Goal: Information Seeking & Learning: Learn about a topic

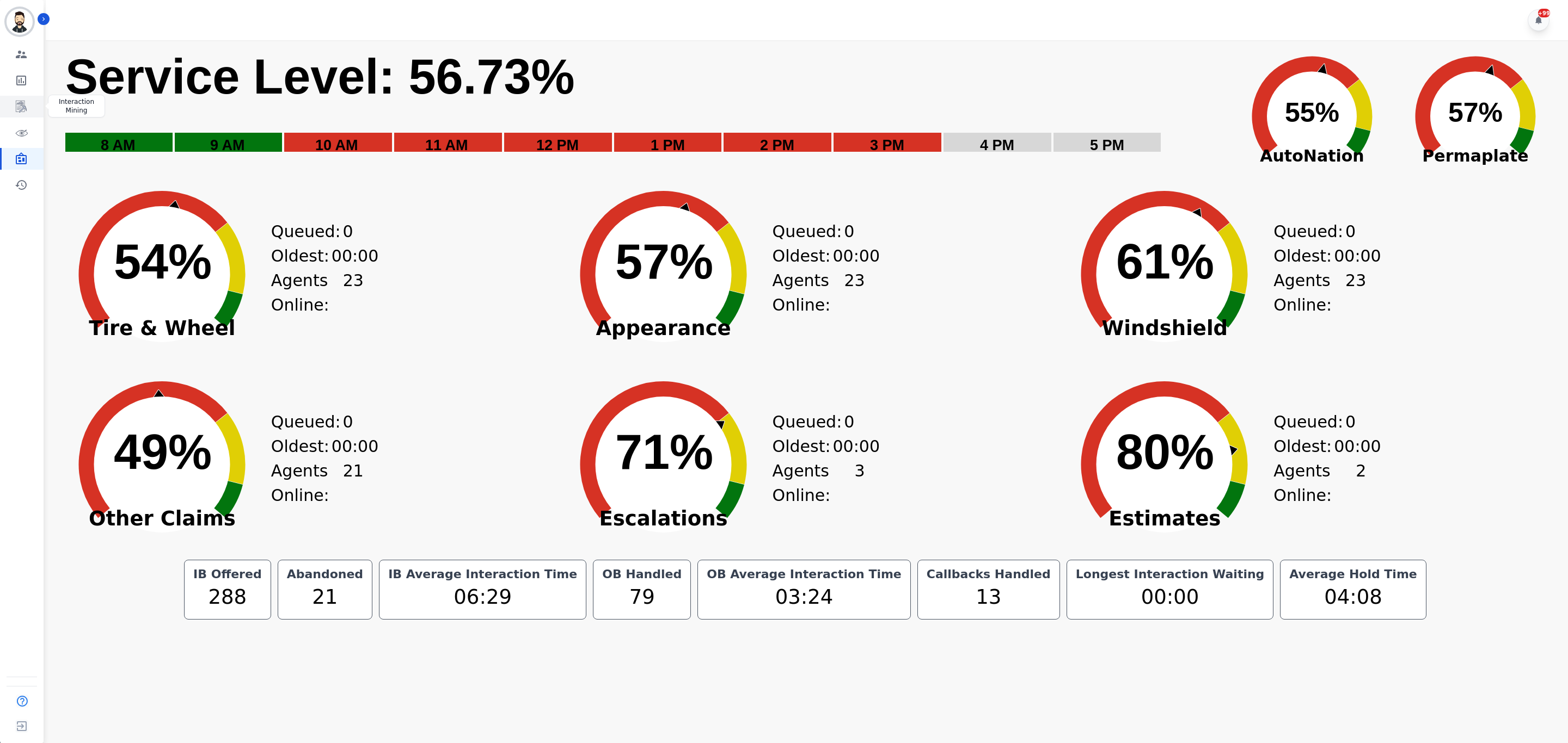
click at [23, 113] on link "Sidebar" at bounding box center [23, 107] width 42 height 22
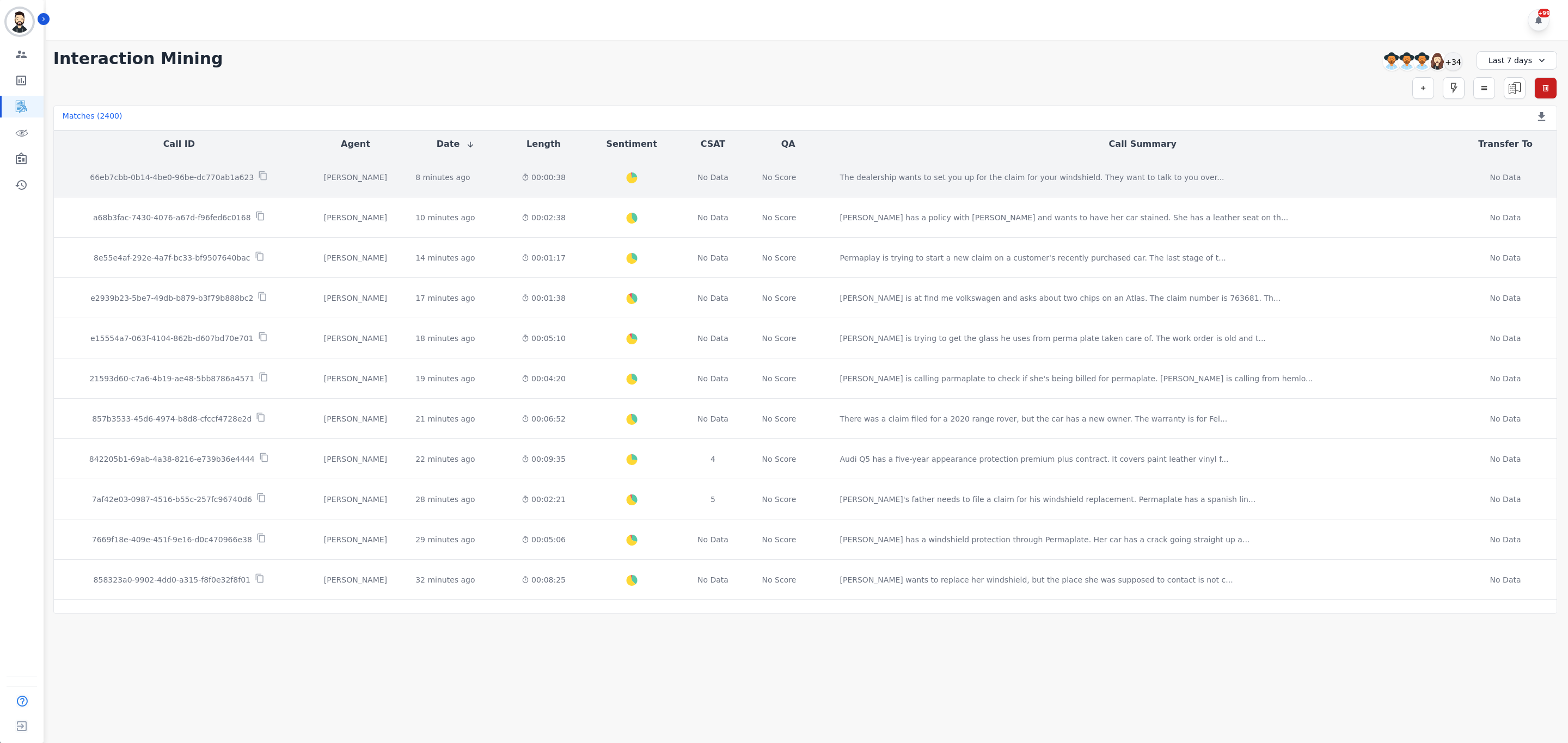
click at [191, 168] on td "66eb7cbb-0b14-4be0-96be-dc770ab1a623" at bounding box center [178, 177] width 250 height 40
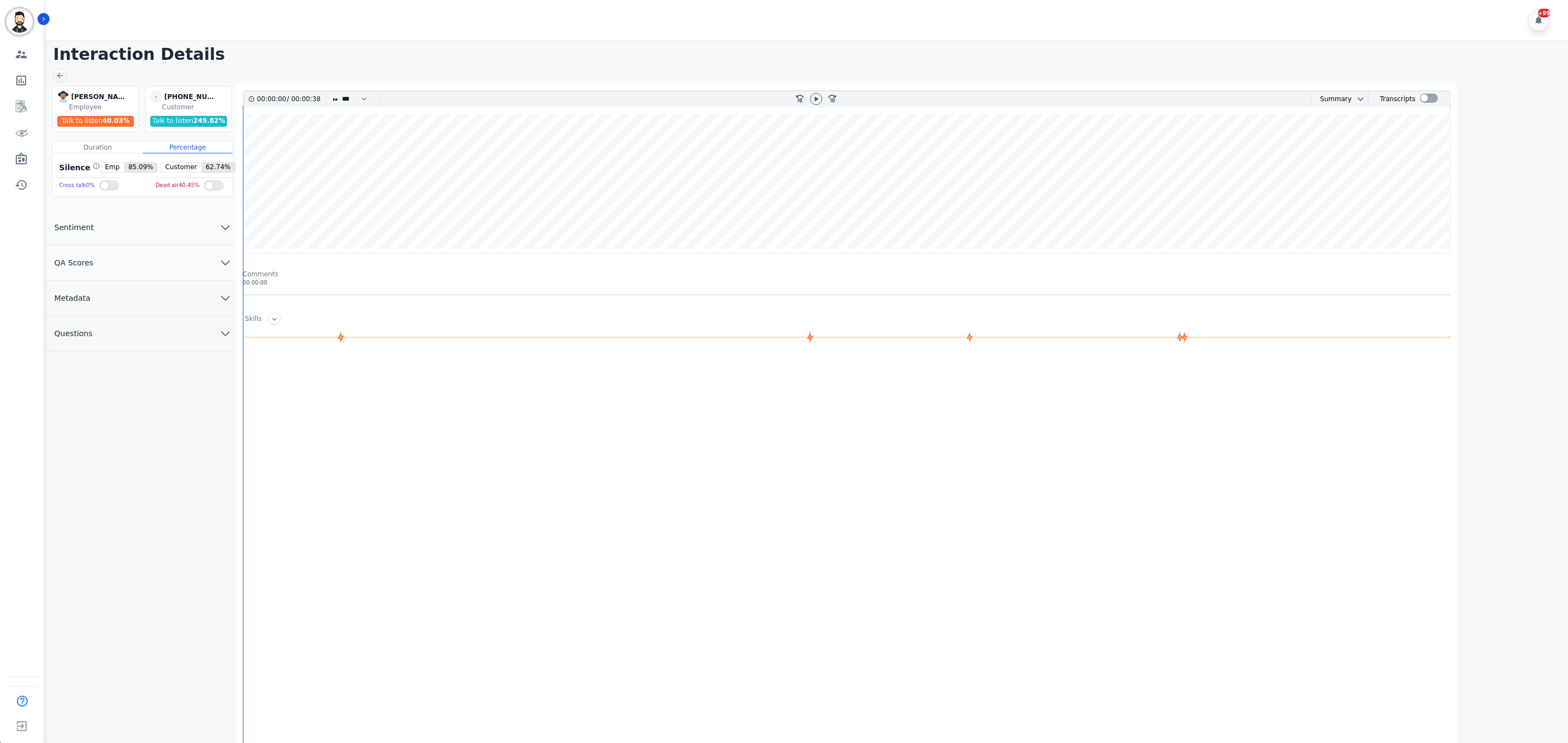
click at [726, 567] on div "00:00:00 / 00:00:38 * * * **** * *** * **** rewind-10 fast-forward-10 Summary A…" at bounding box center [847, 434] width 1220 height 700
click at [26, 22] on img "Sidebar" at bounding box center [19, 21] width 26 height 26
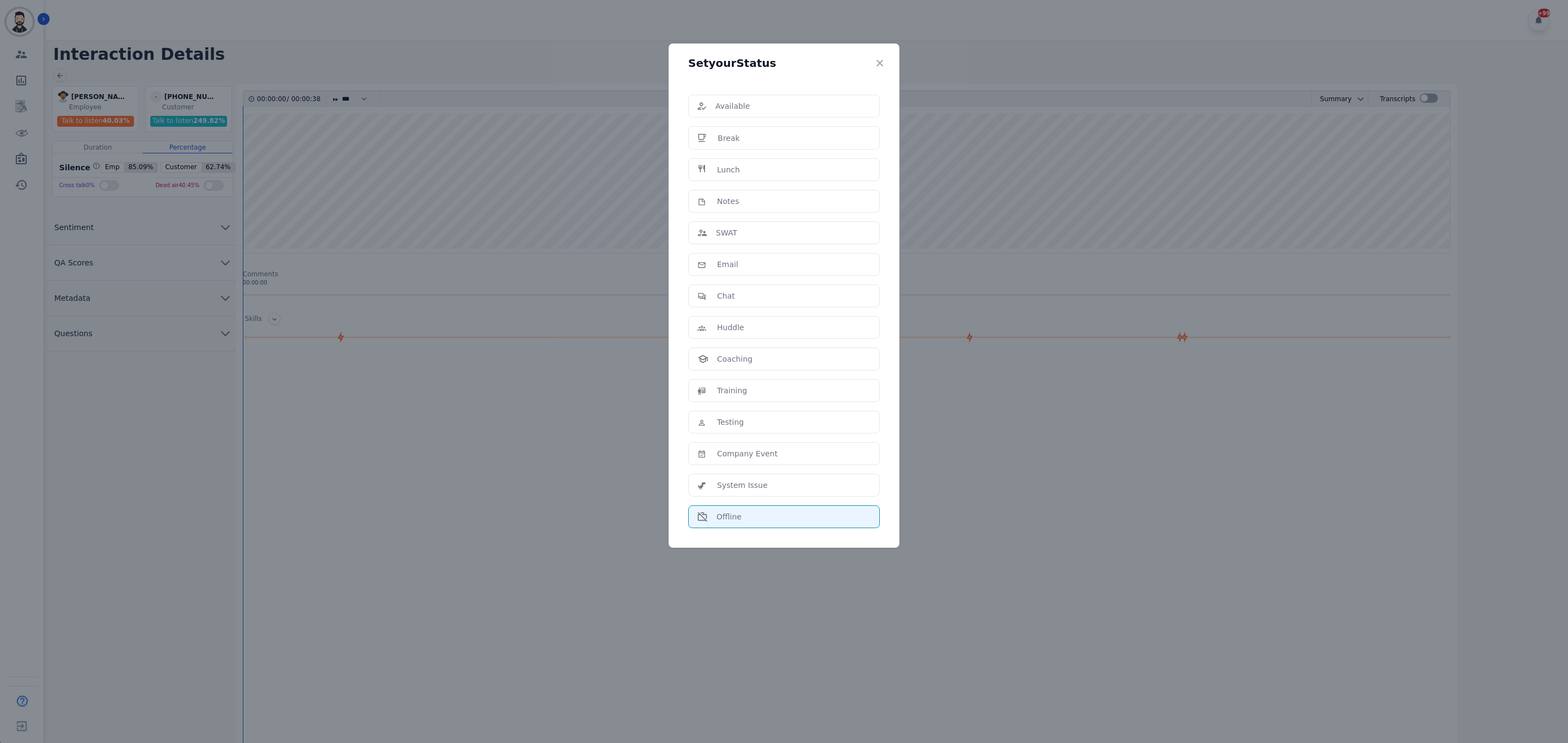
drag, startPoint x: 432, startPoint y: 738, endPoint x: 420, endPoint y: 720, distance: 21.6
click at [423, 567] on div "Set your Status Available Break Lunch Notes SWAT Email Chat Huddle Coaching Tra…" at bounding box center [784, 372] width 1568 height 743
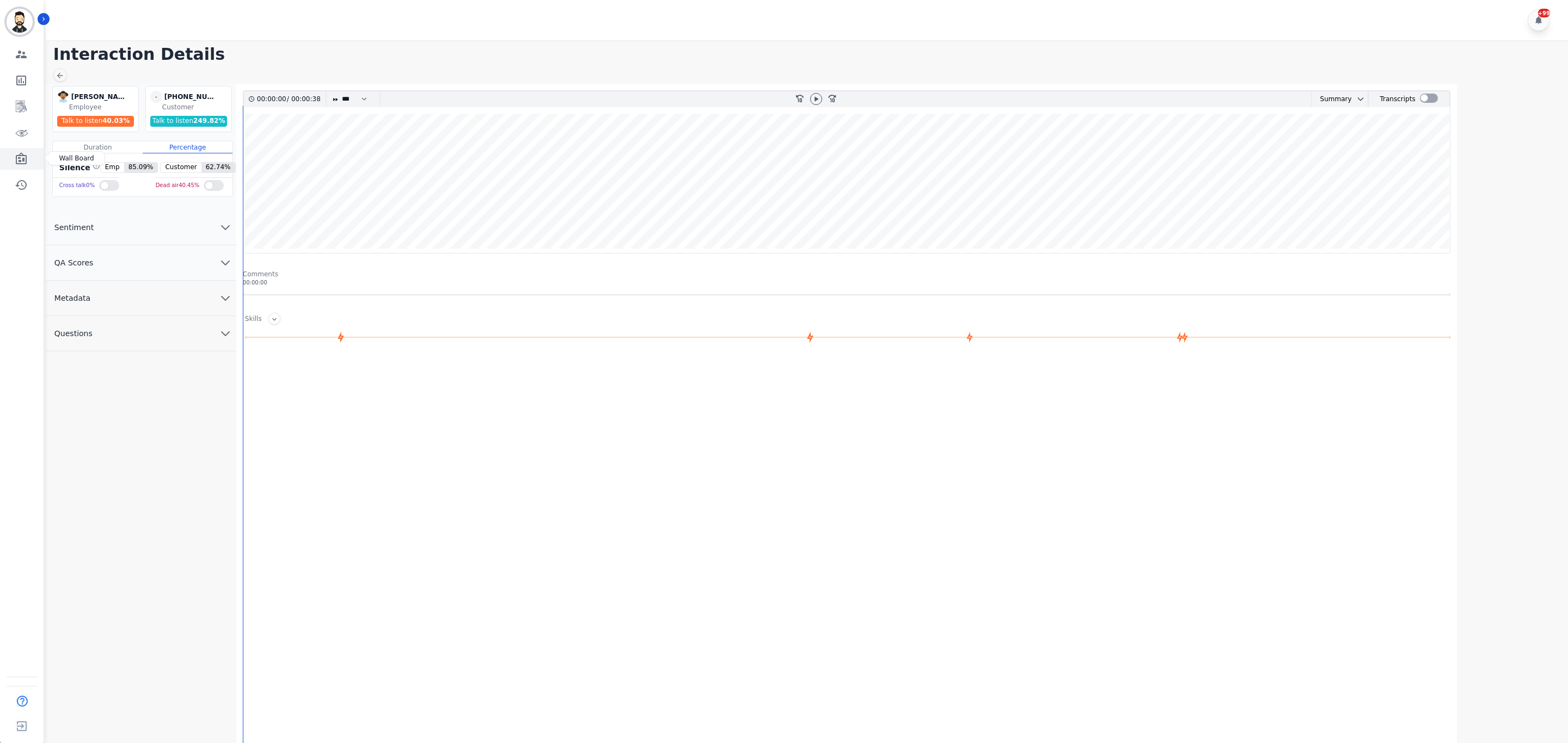
click at [22, 159] on icon "Sidebar" at bounding box center [21, 159] width 13 height 13
